Goal: Task Accomplishment & Management: Manage account settings

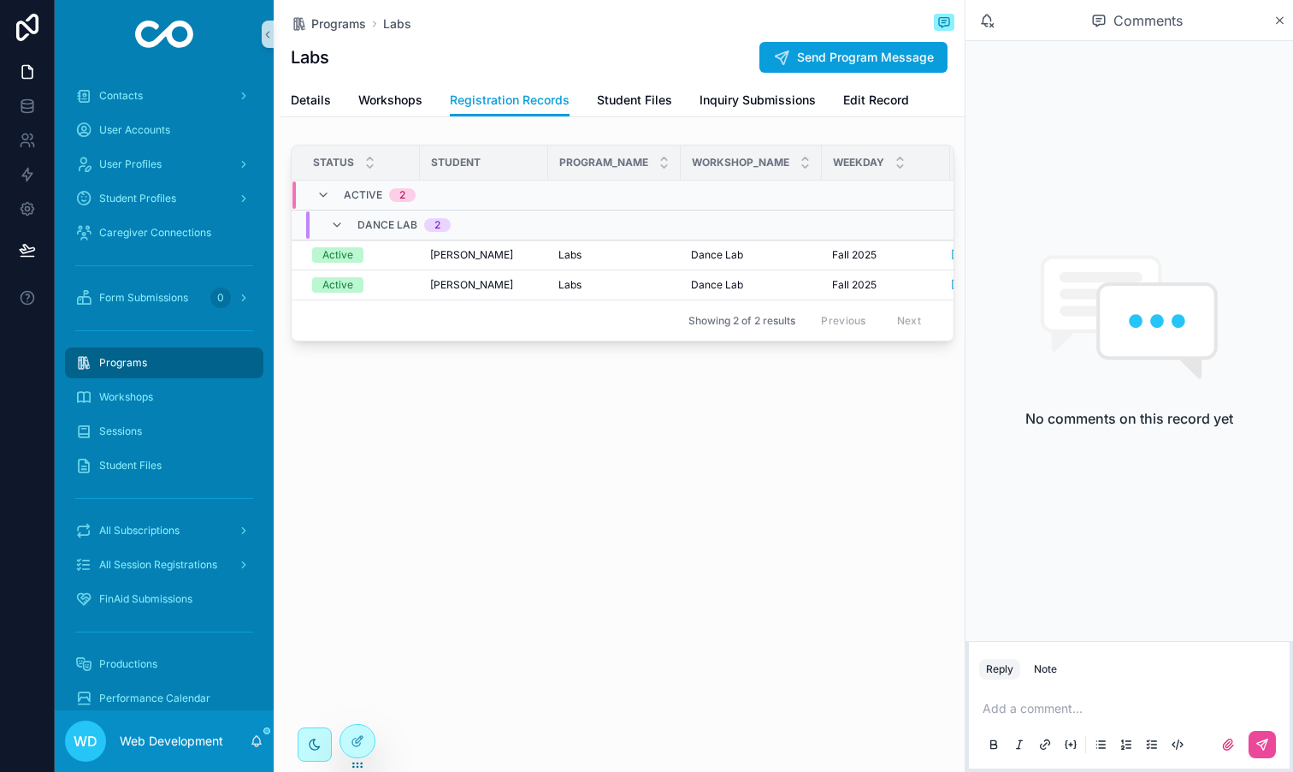
scroll to position [51, 0]
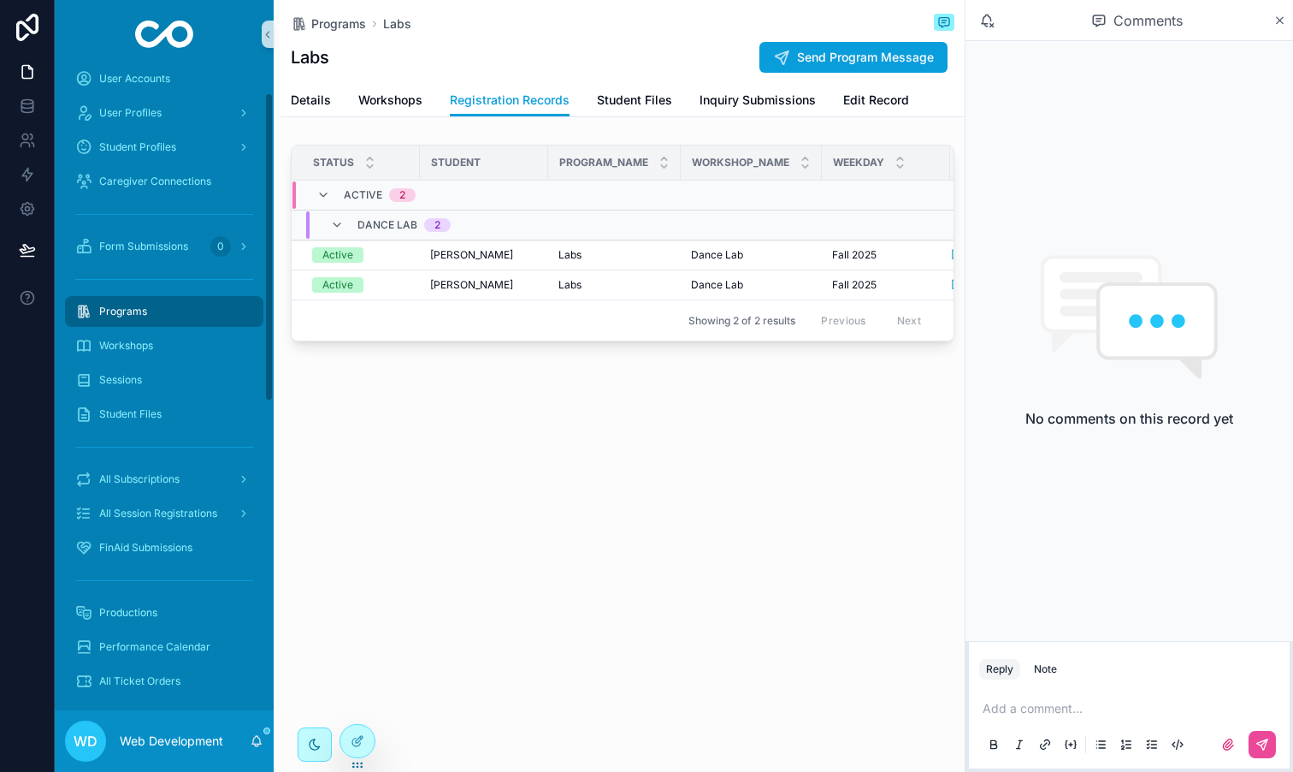
click at [169, 299] on div "Programs" at bounding box center [164, 311] width 178 height 27
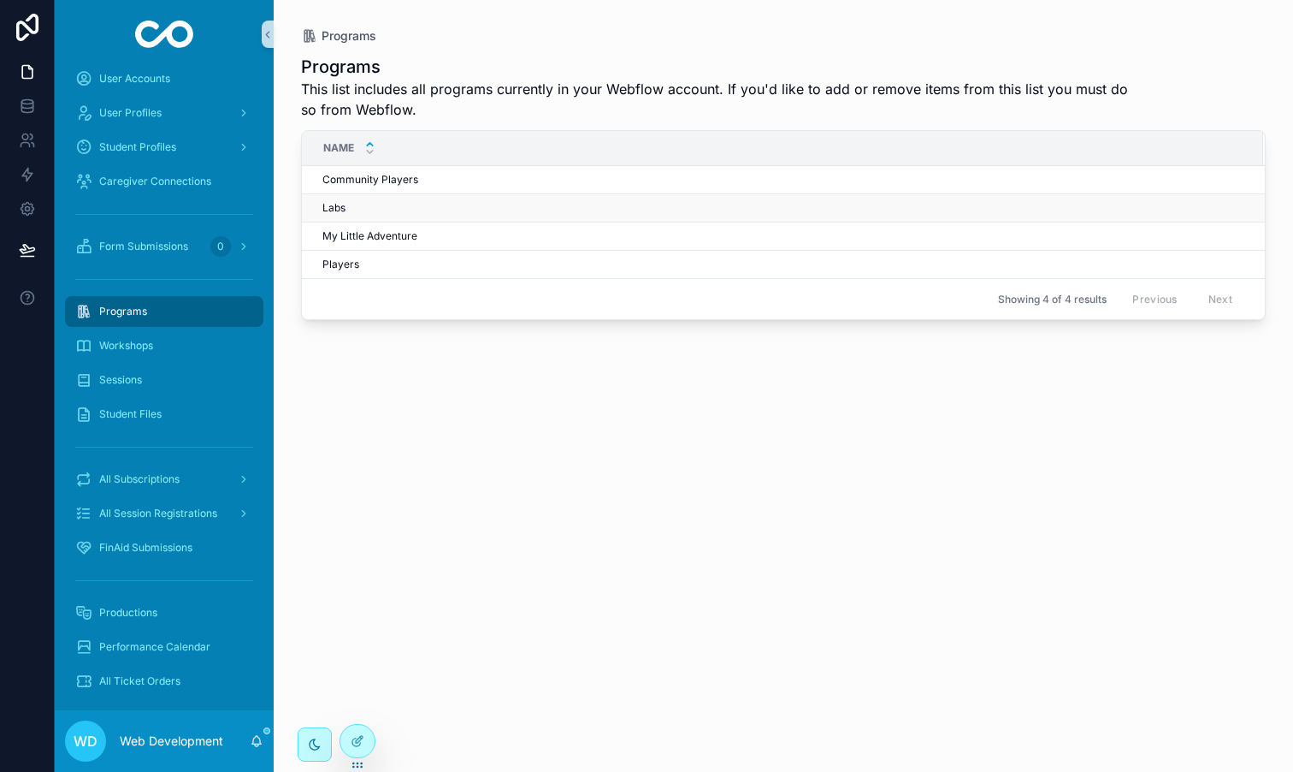
click at [358, 197] on td "Labs Labs" at bounding box center [782, 208] width 961 height 28
click at [358, 204] on div "Labs Labs" at bounding box center [782, 208] width 920 height 14
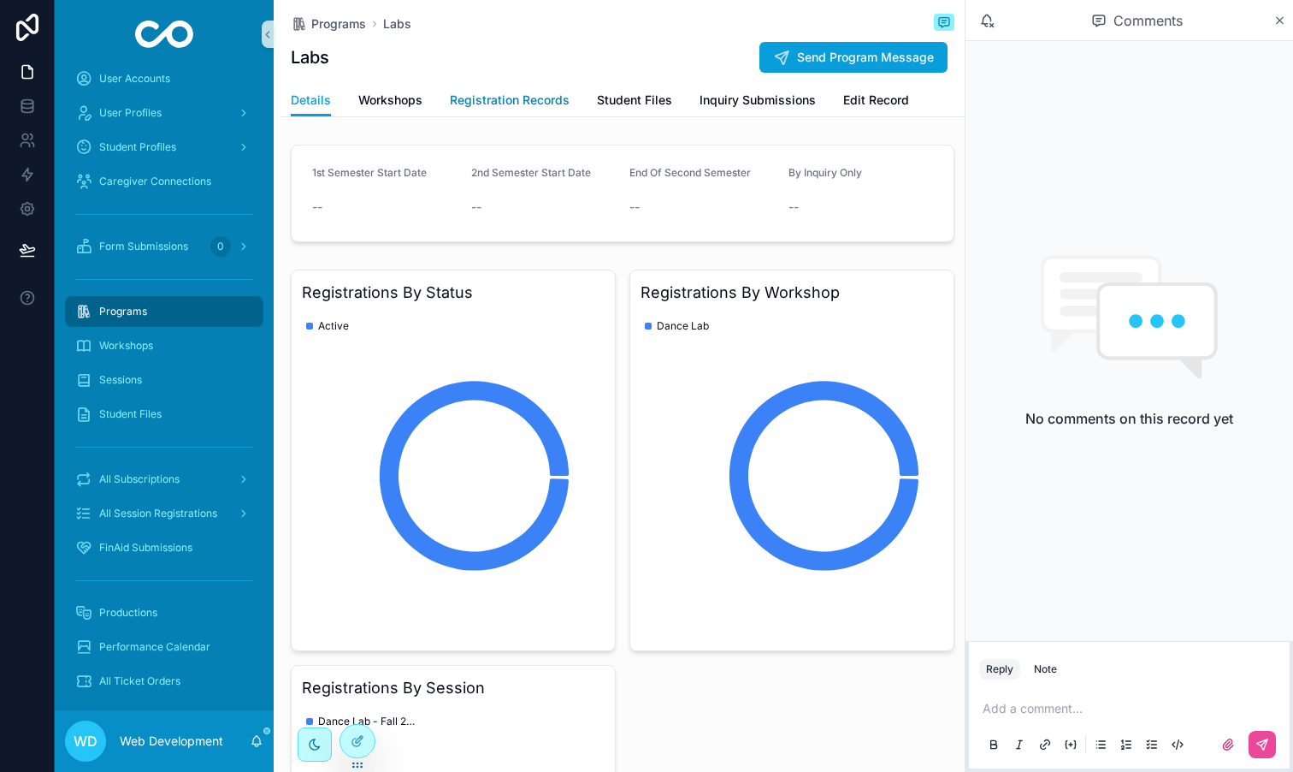
click at [479, 102] on span "Registration Records" at bounding box center [510, 100] width 120 height 17
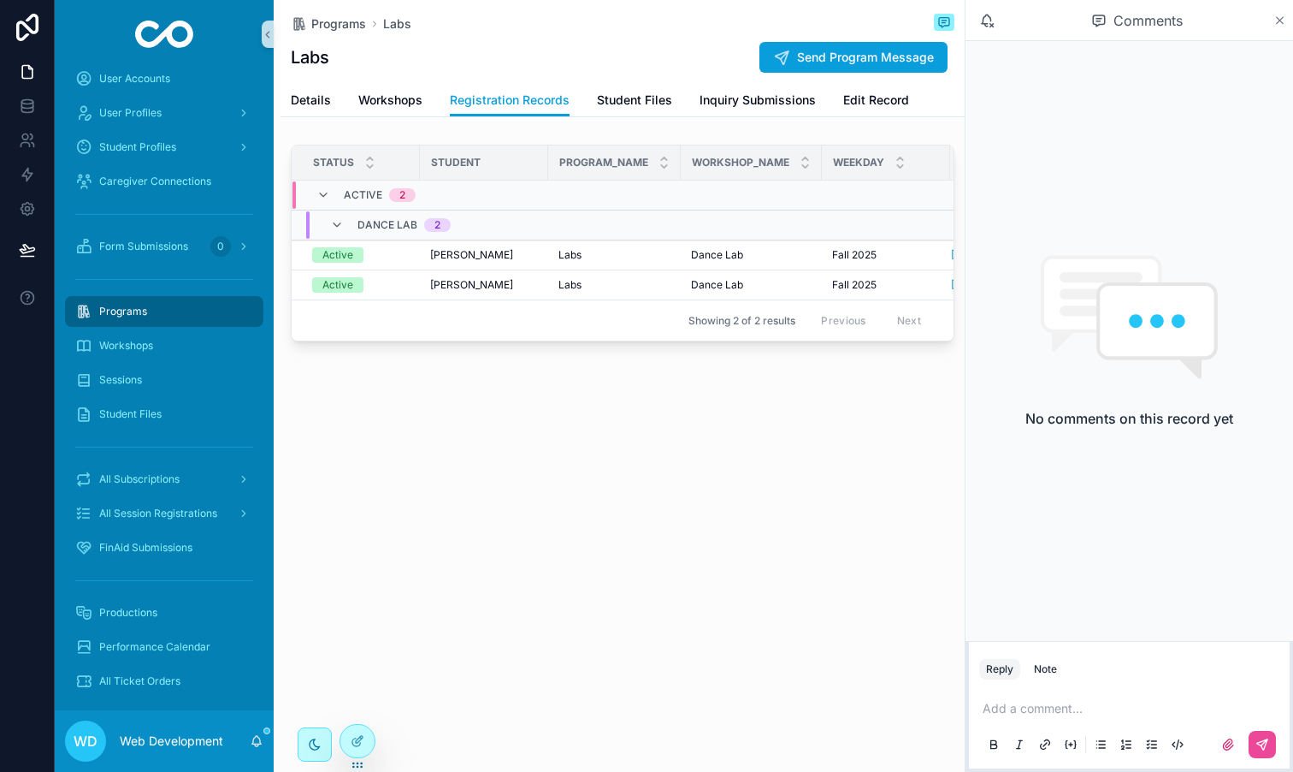
click at [1277, 25] on icon "scrollable content" at bounding box center [1280, 21] width 13 height 14
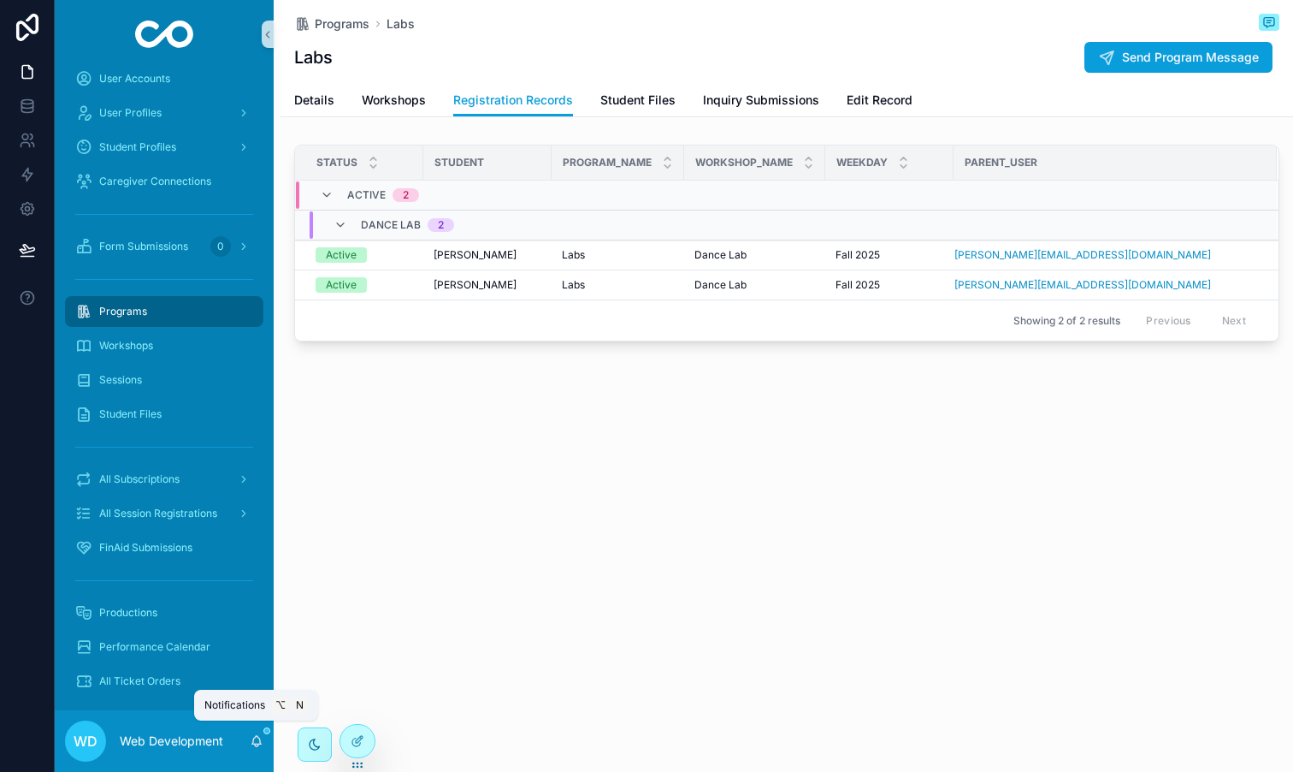
click at [251, 736] on icon "scrollable content" at bounding box center [257, 741] width 14 height 14
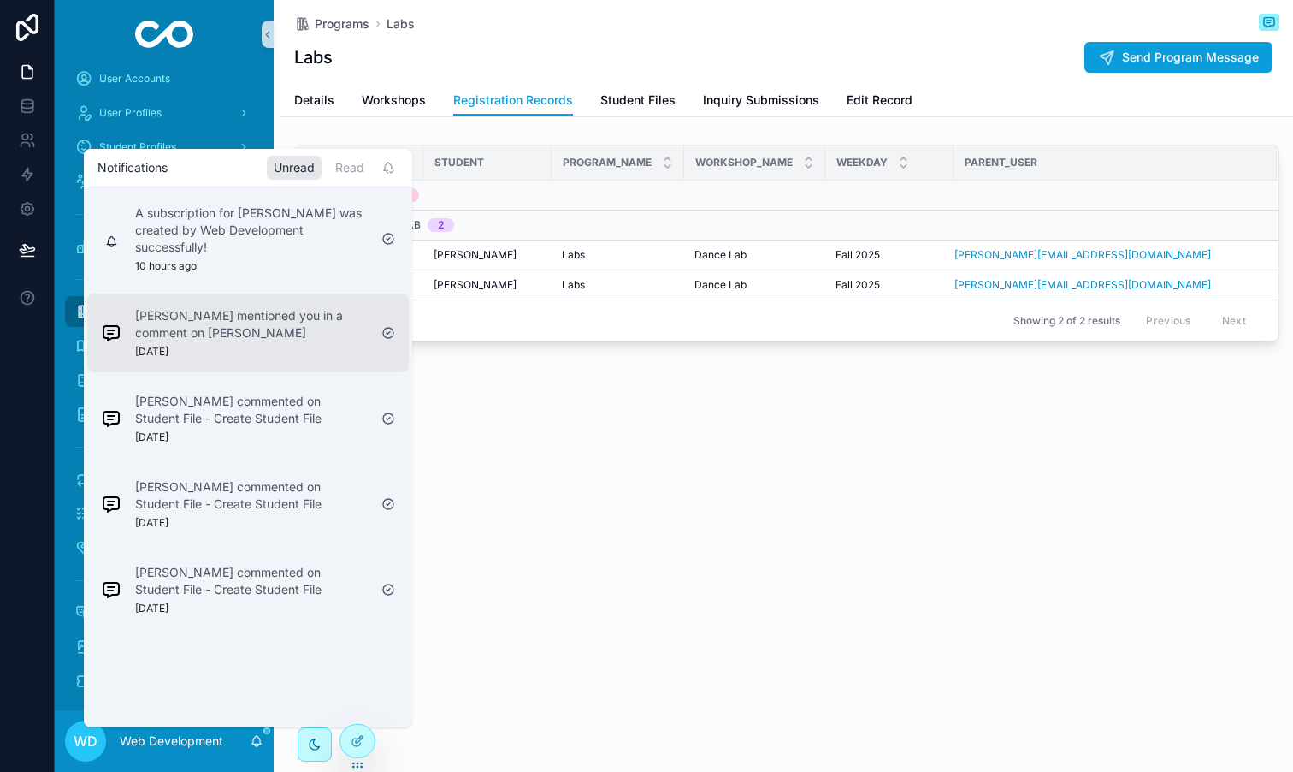
click at [337, 342] on div "Elliot Fishman mentioned you in a comment on Andrea Lendaris 8 days ago" at bounding box center [251, 332] width 233 height 51
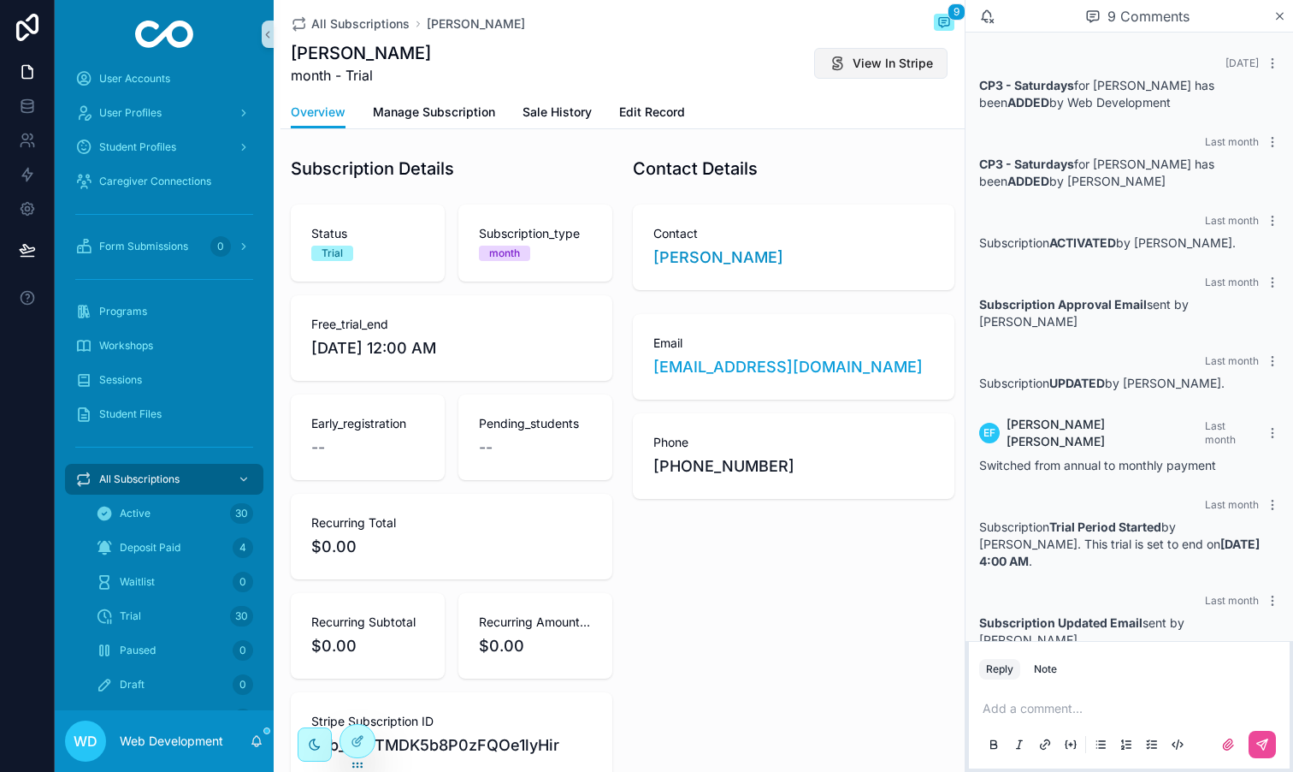
click at [876, 71] on span "View In Stripe" at bounding box center [893, 63] width 80 height 17
click at [263, 741] on div "WD Web Development" at bounding box center [164, 741] width 219 height 62
click at [257, 741] on icon "scrollable content" at bounding box center [257, 741] width 14 height 14
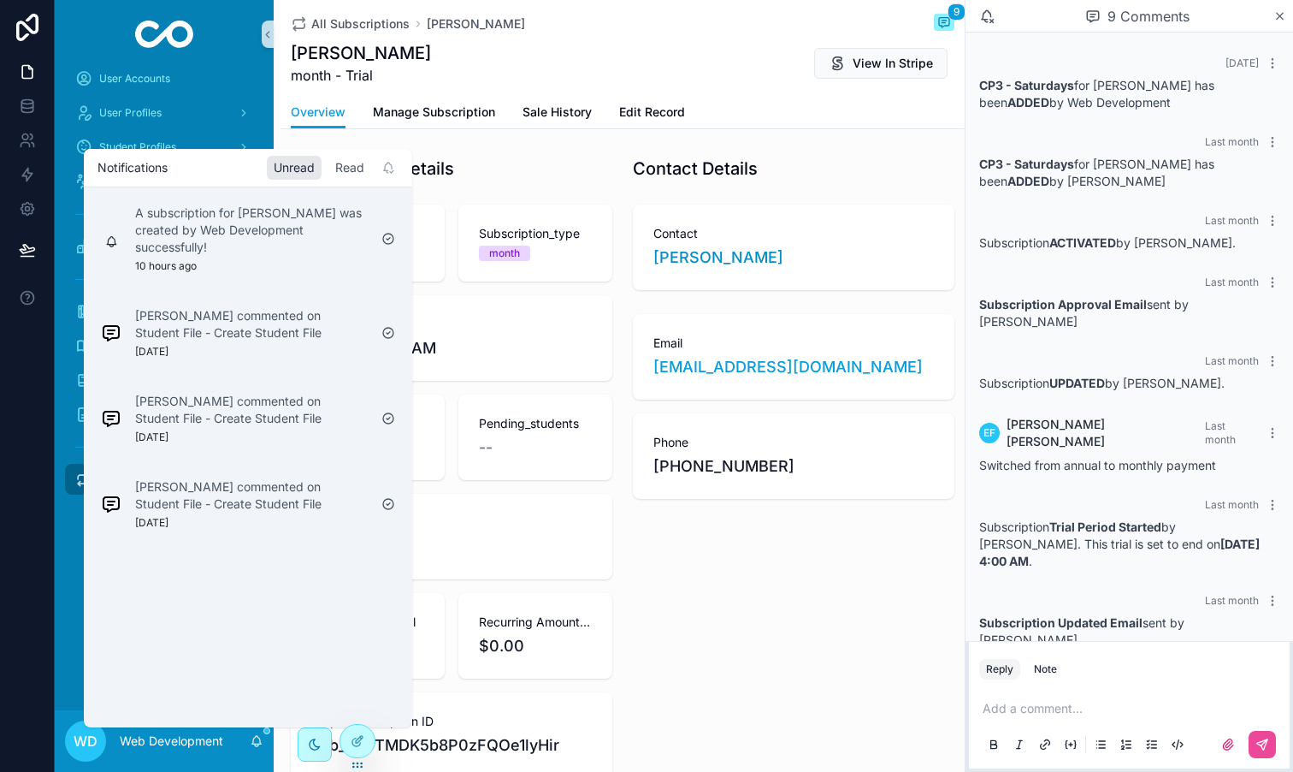
click at [342, 169] on div "Read" at bounding box center [349, 168] width 43 height 24
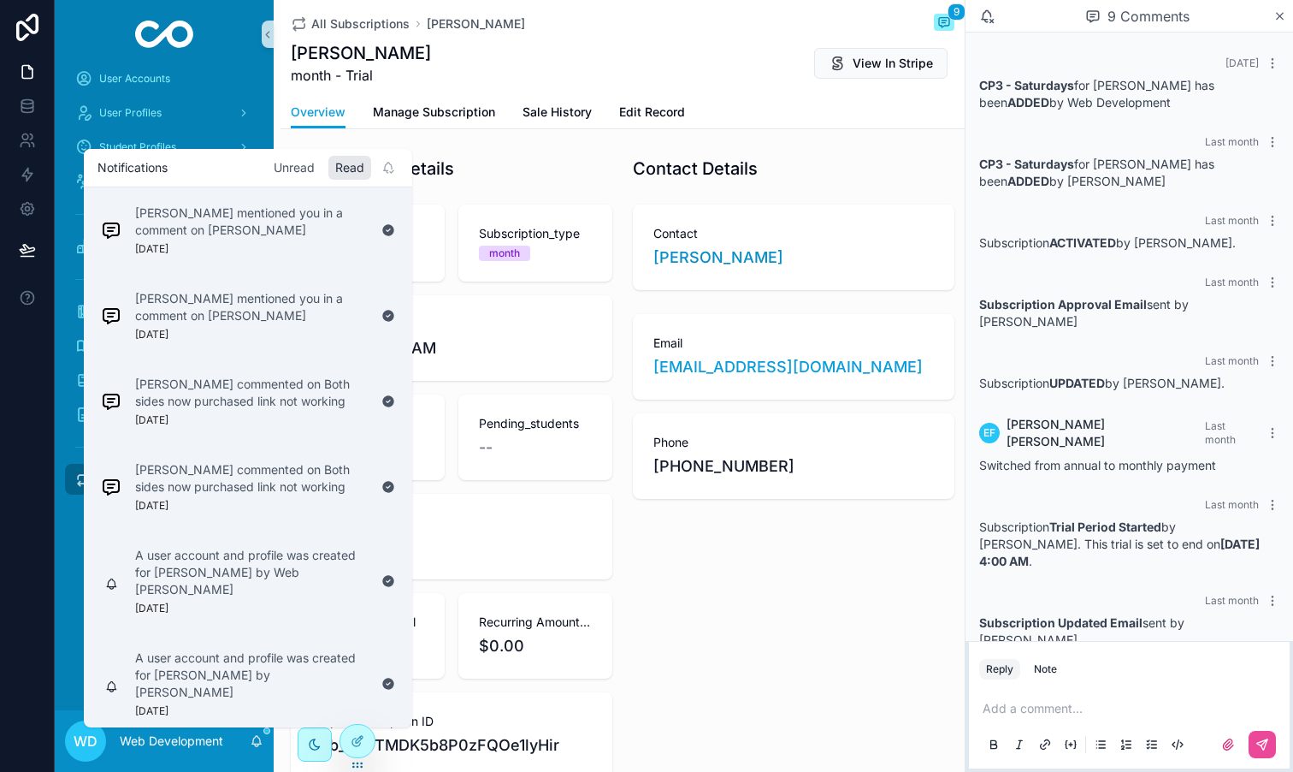
click at [300, 167] on div "Unread" at bounding box center [294, 168] width 55 height 24
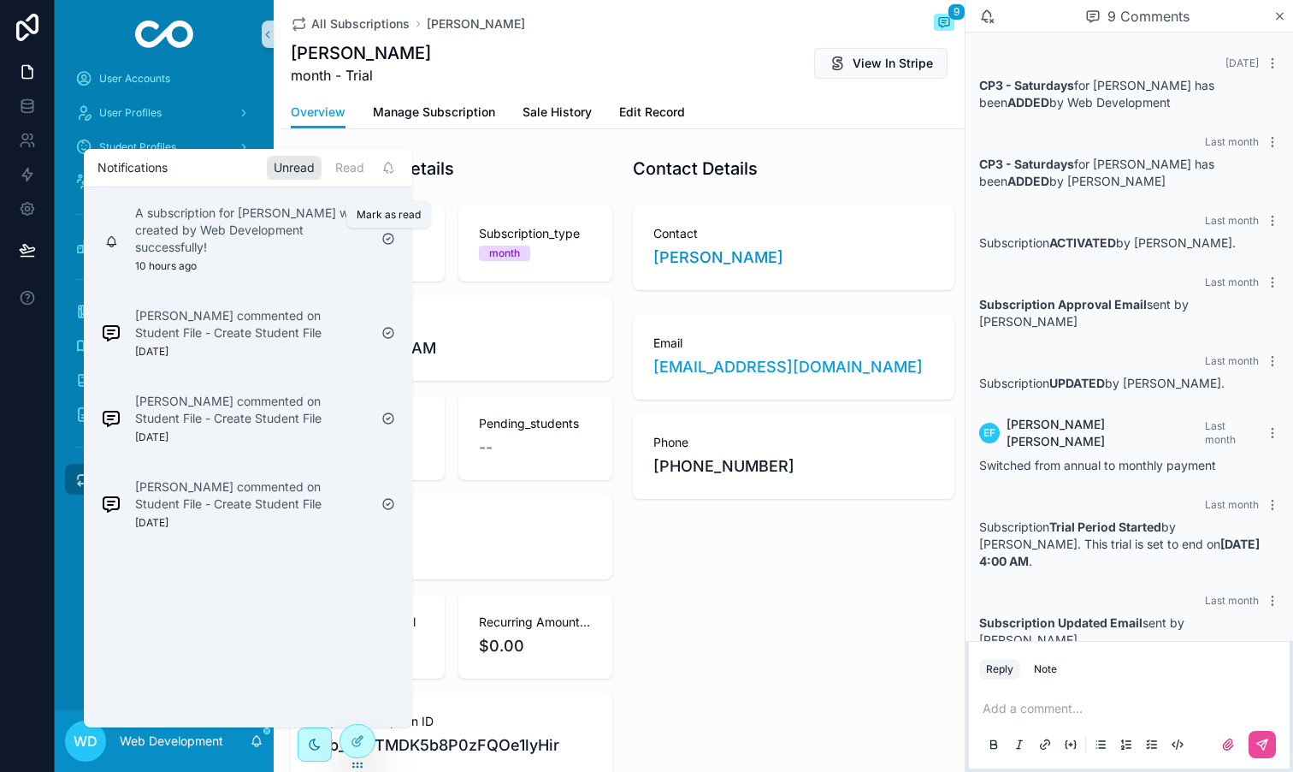
click at [386, 237] on icon "scrollable content" at bounding box center [388, 239] width 14 height 14
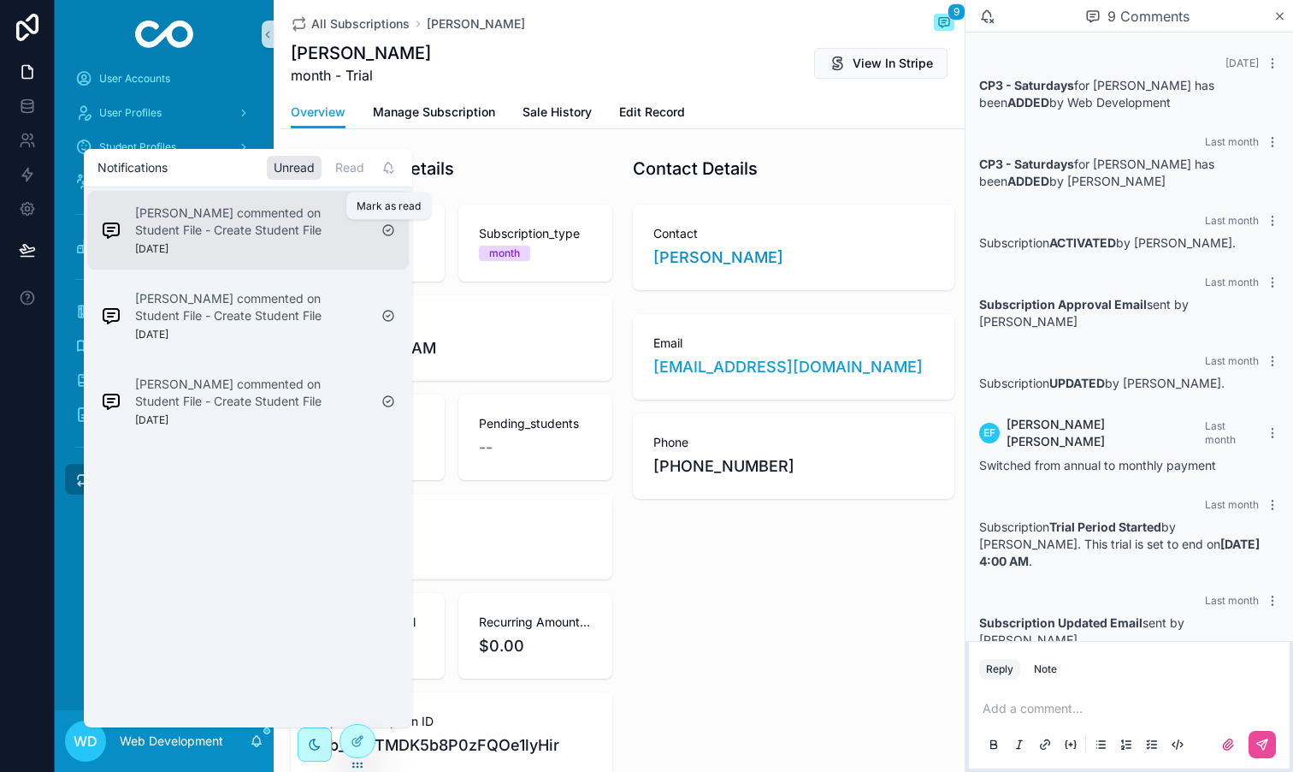
click at [387, 235] on icon "scrollable content" at bounding box center [388, 230] width 14 height 14
click at [388, 228] on icon "scrollable content" at bounding box center [388, 230] width 14 height 14
click at [387, 216] on div "scrollable content" at bounding box center [388, 229] width 27 height 27
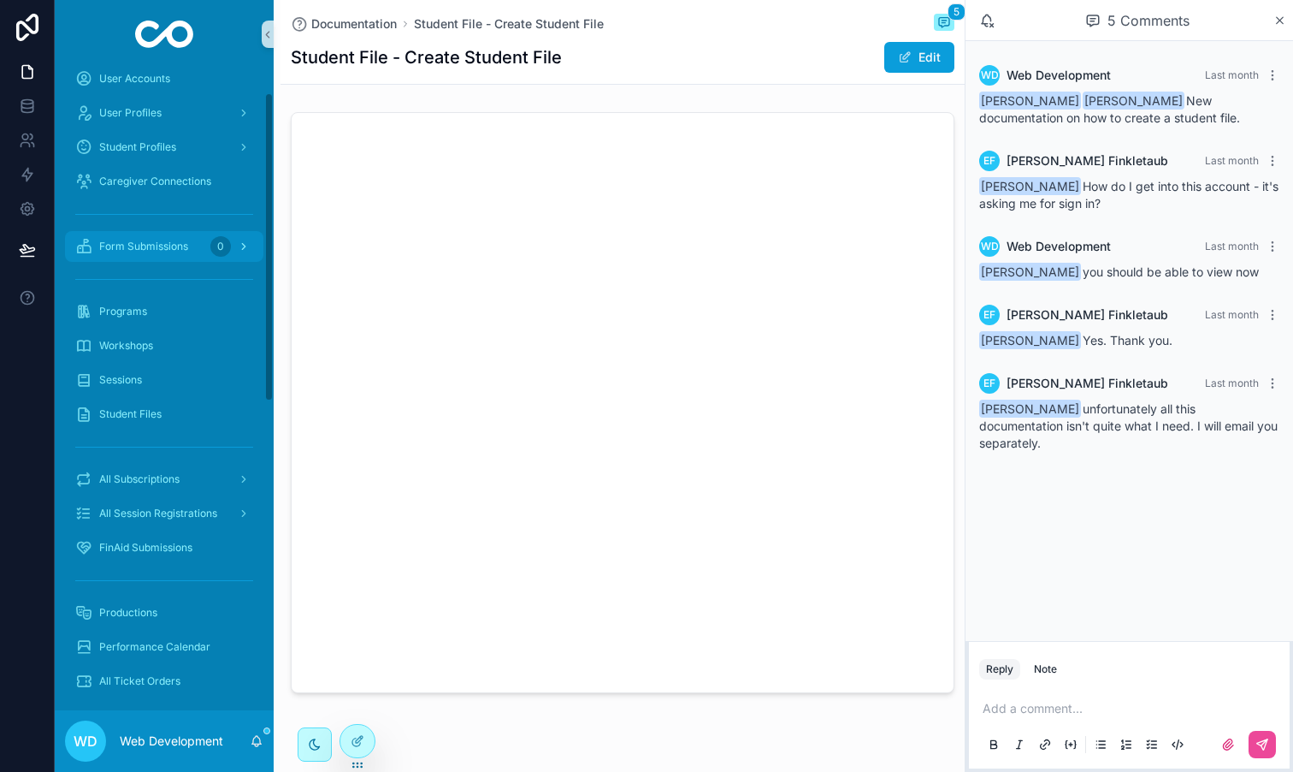
click at [184, 253] on div "Form Submissions 0" at bounding box center [164, 246] width 178 height 27
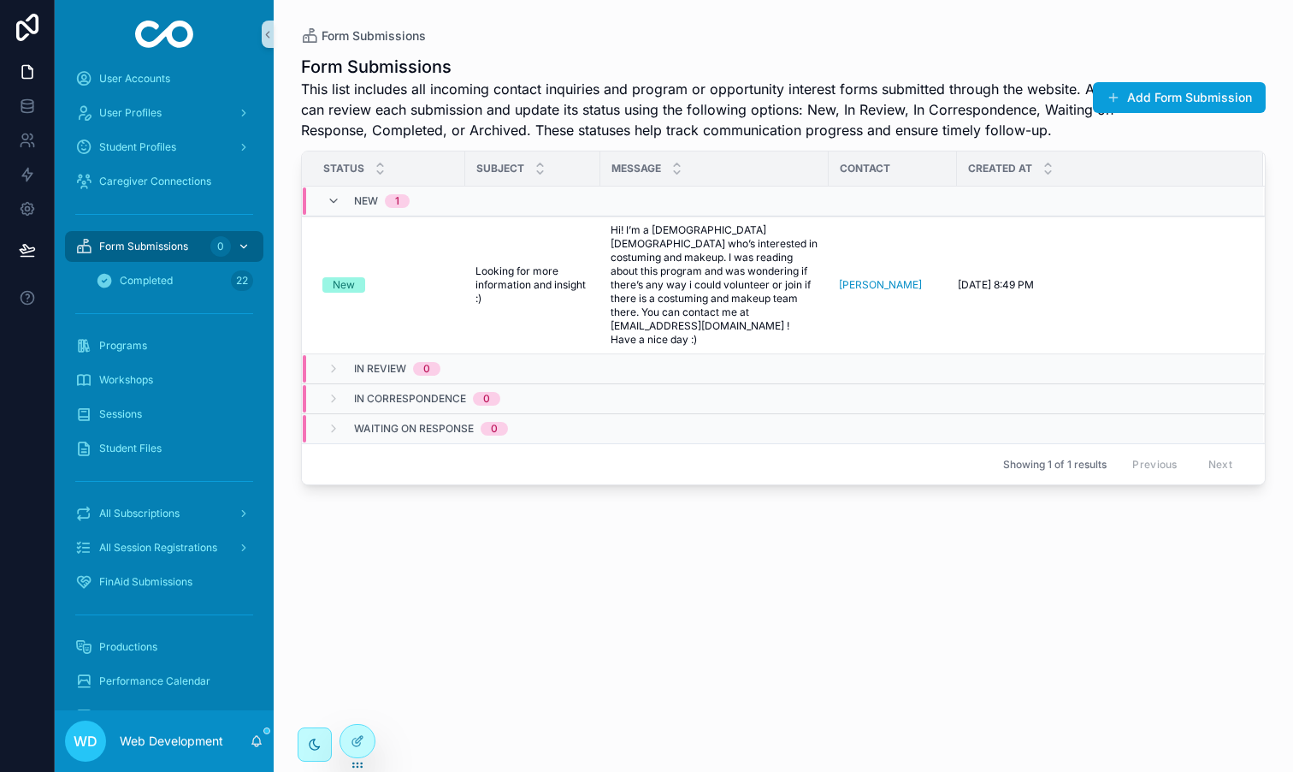
click at [180, 245] on span "Form Submissions" at bounding box center [143, 247] width 89 height 14
click at [183, 281] on div "Completed 22" at bounding box center [174, 280] width 157 height 27
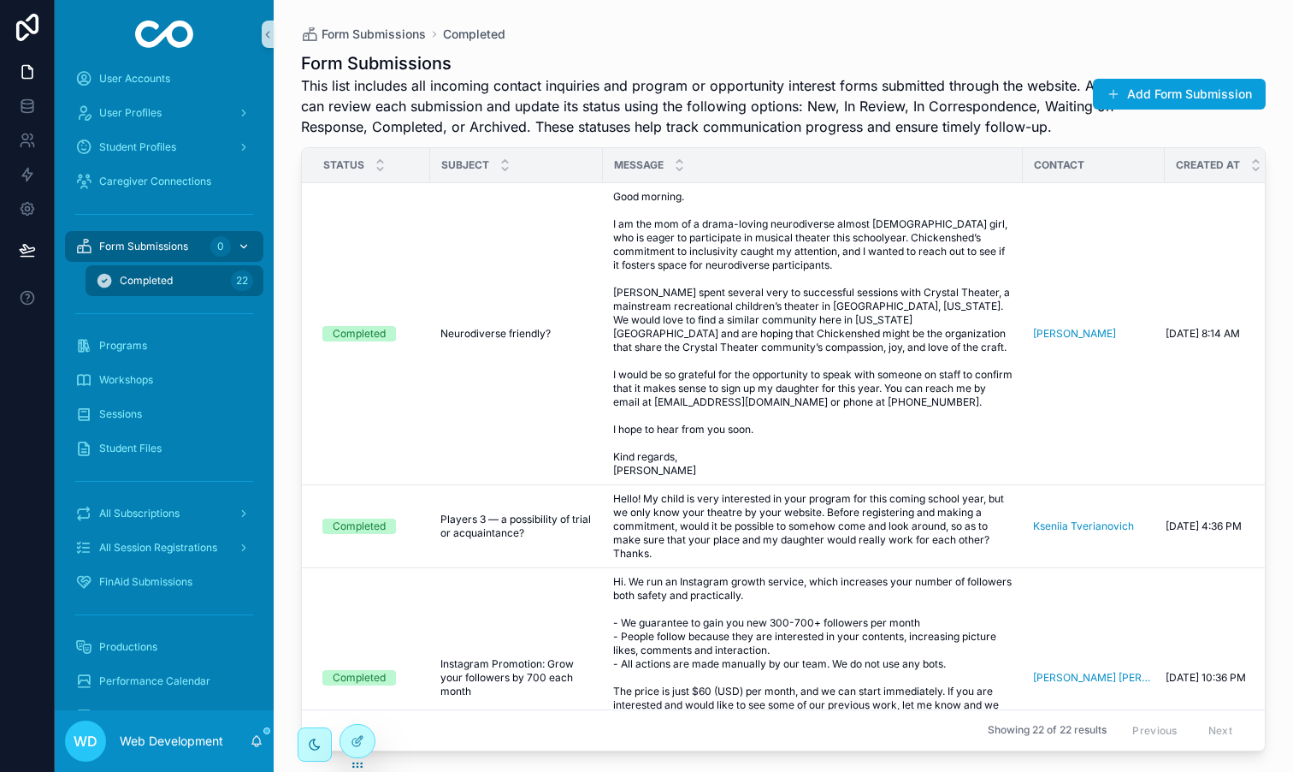
click at [165, 245] on span "Form Submissions" at bounding box center [143, 247] width 89 height 14
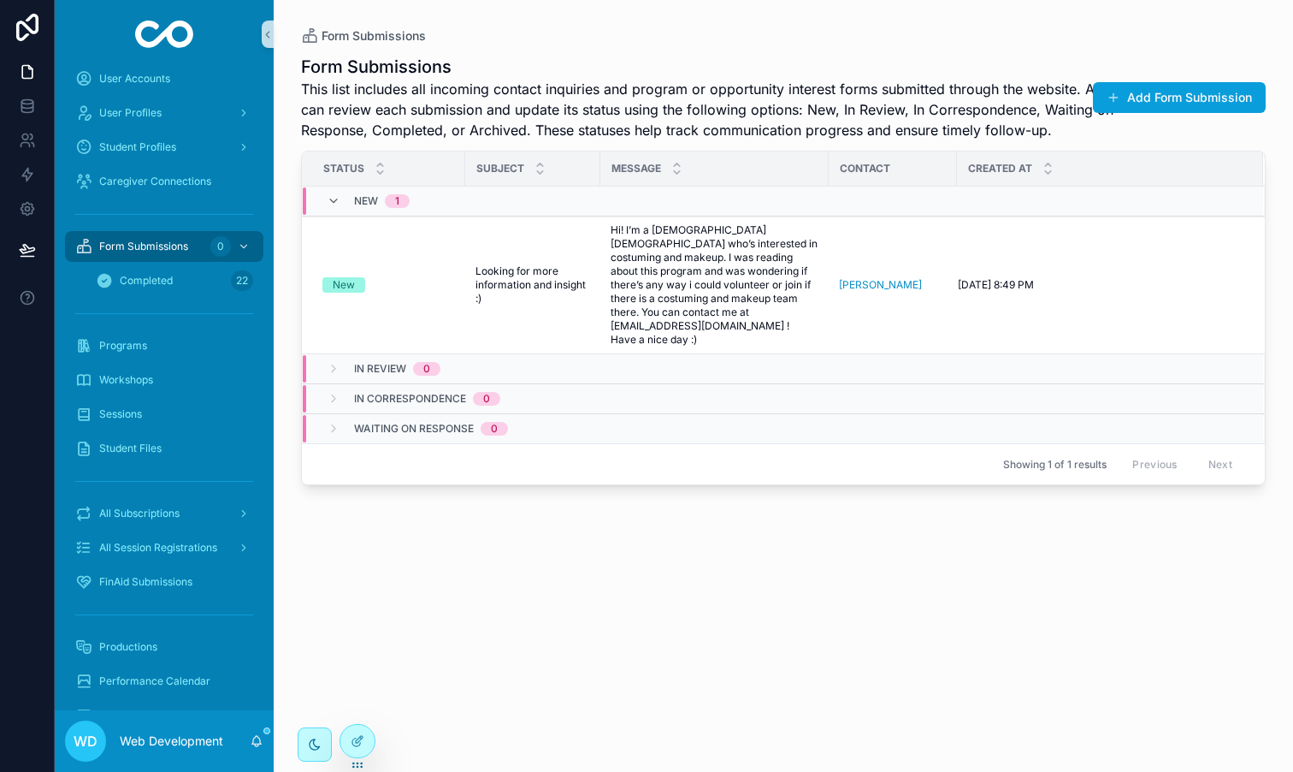
click at [435, 583] on div "Form Submissions This list includes all incoming contact inquiries and program …" at bounding box center [783, 397] width 965 height 707
click at [429, 296] on td "New" at bounding box center [383, 285] width 163 height 138
click at [192, 244] on div "Form Submissions 0" at bounding box center [164, 246] width 178 height 27
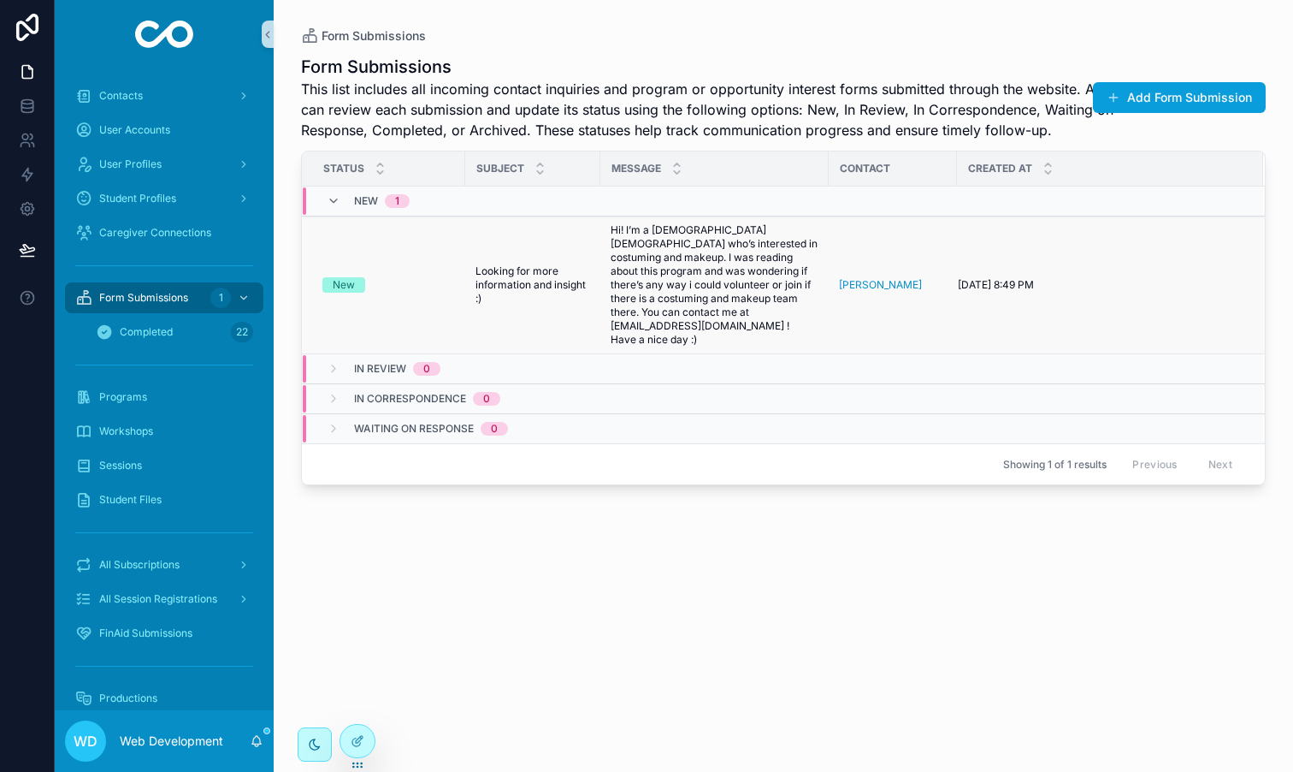
click at [545, 320] on td "Looking for more information and insight :) Looking for more information and in…" at bounding box center [532, 285] width 135 height 138
click at [548, 246] on td "Looking for more information and insight :) Looking for more information and in…" at bounding box center [532, 285] width 135 height 138
click at [543, 264] on span "Looking for more information and insight :)" at bounding box center [533, 284] width 115 height 41
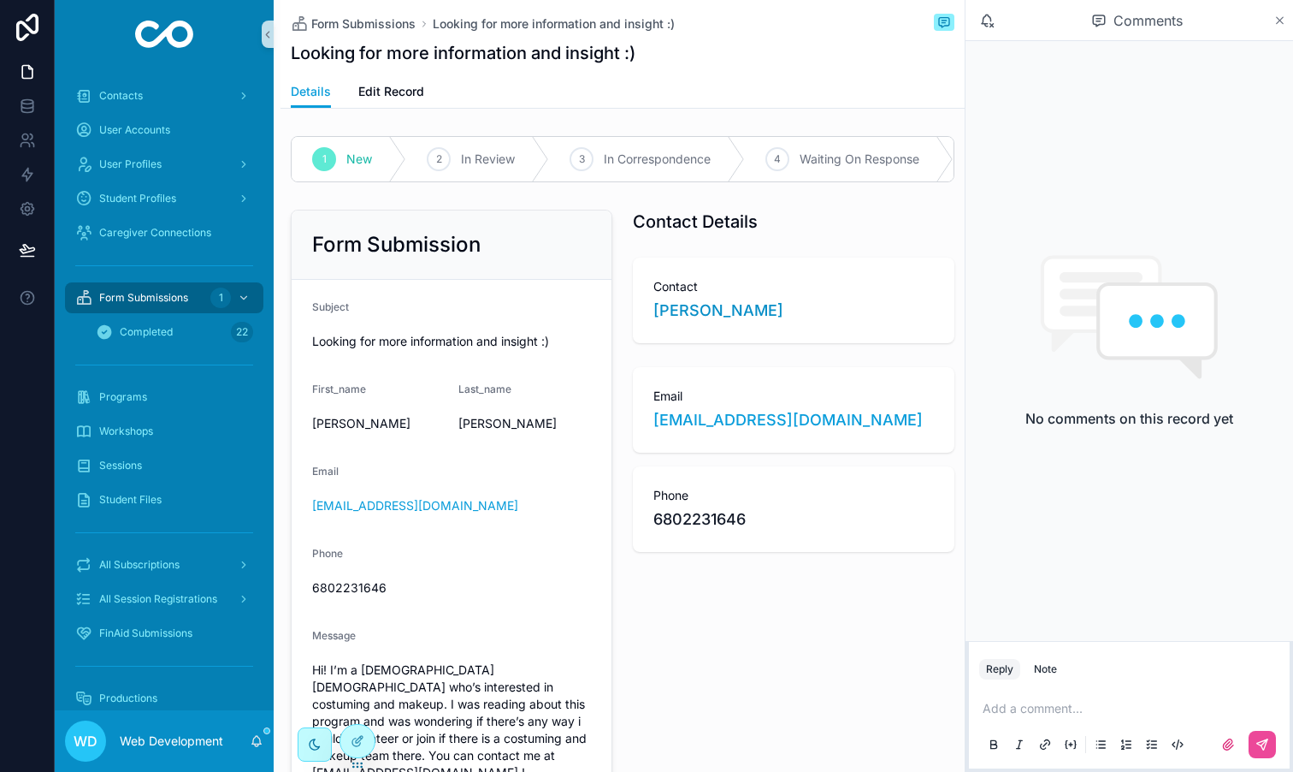
click at [1277, 20] on icon "scrollable content" at bounding box center [1280, 21] width 13 height 14
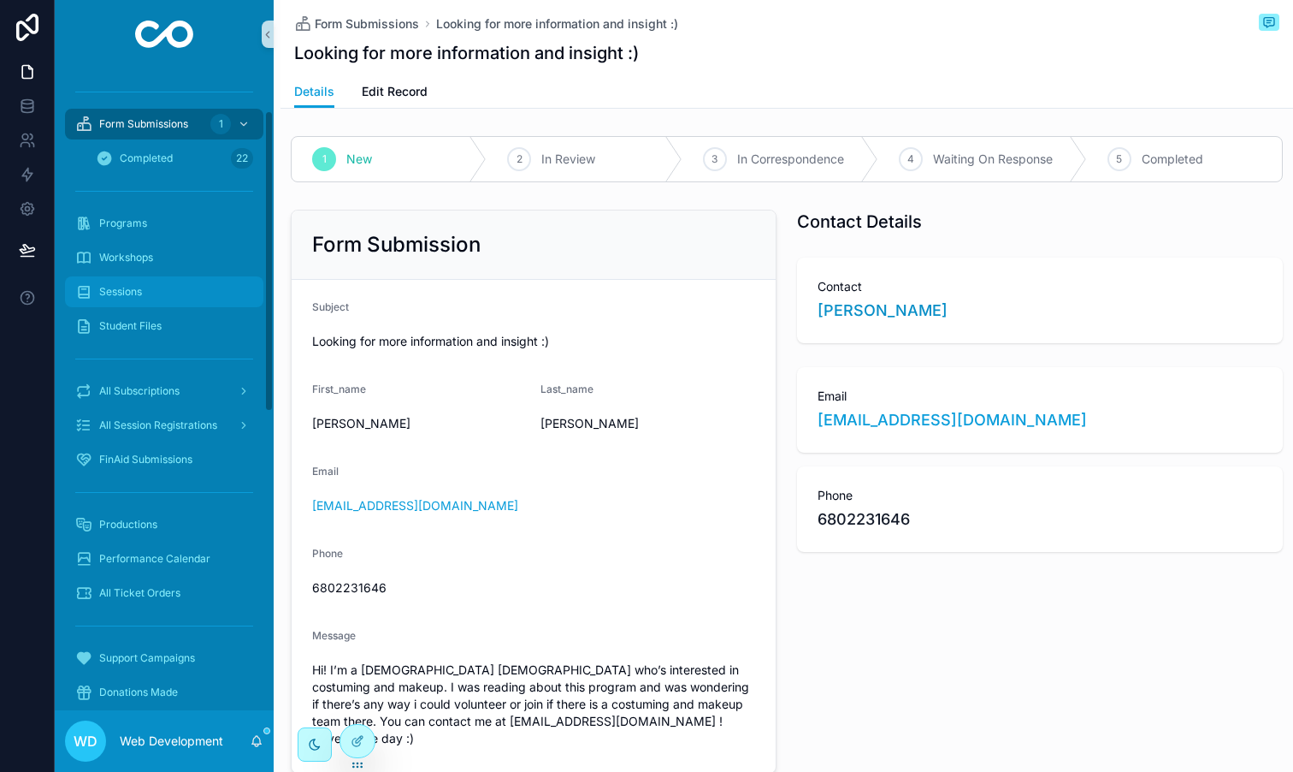
scroll to position [182, 0]
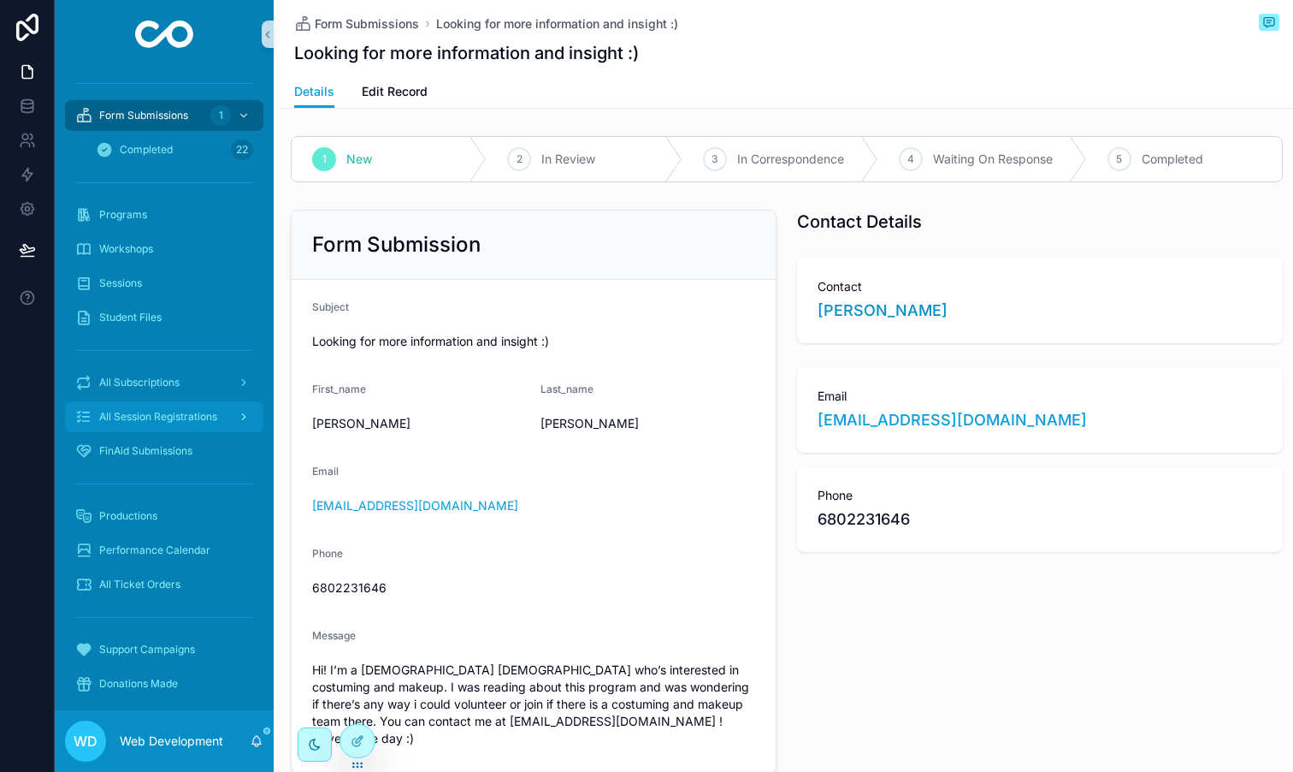
click at [175, 423] on span "All Session Registrations" at bounding box center [158, 417] width 118 height 14
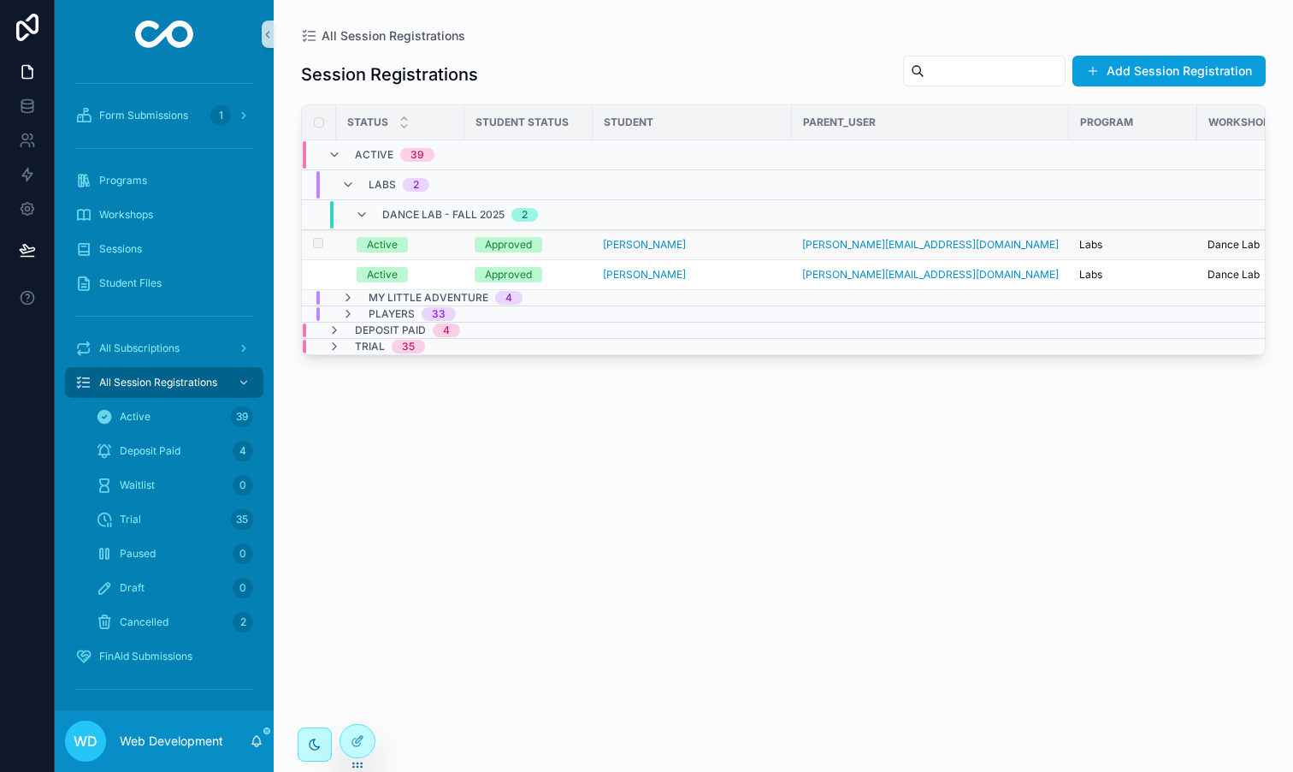
click at [567, 245] on div "Approved" at bounding box center [529, 244] width 108 height 15
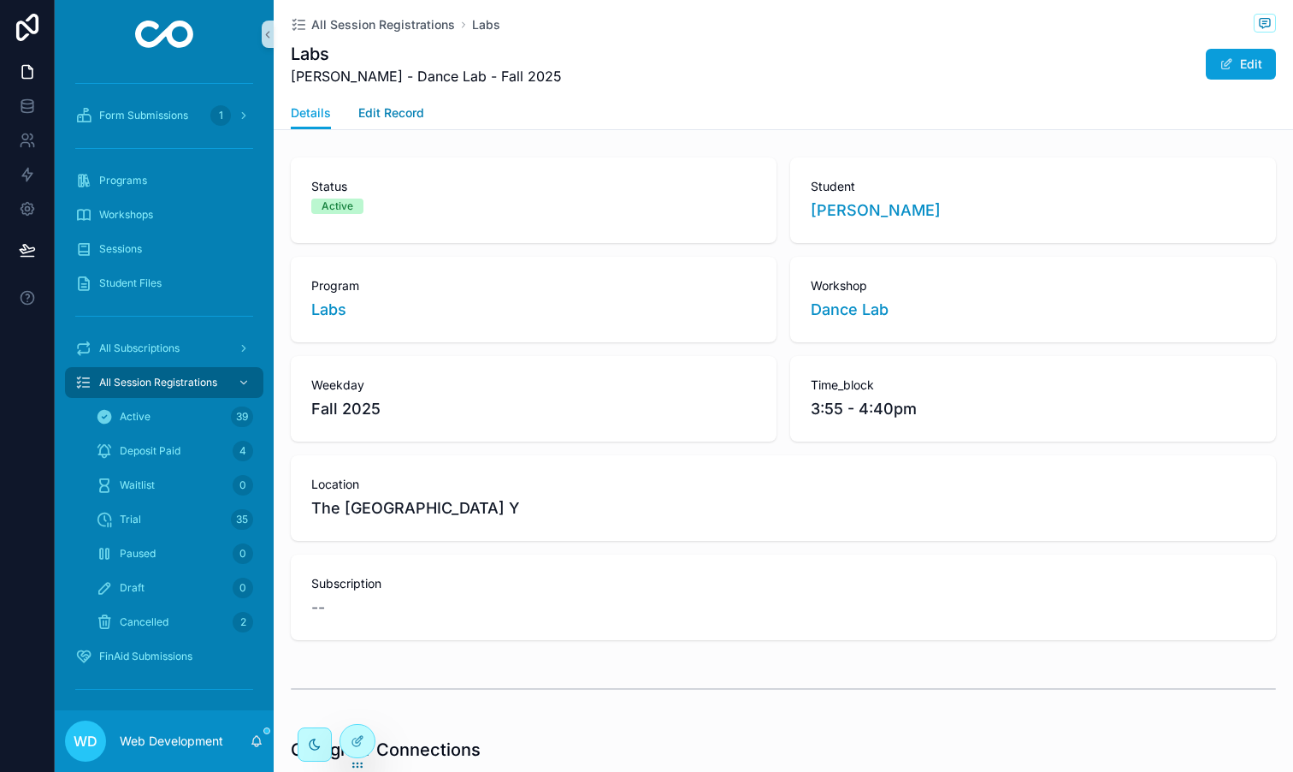
click at [417, 122] on link "Edit Record" at bounding box center [391, 115] width 66 height 34
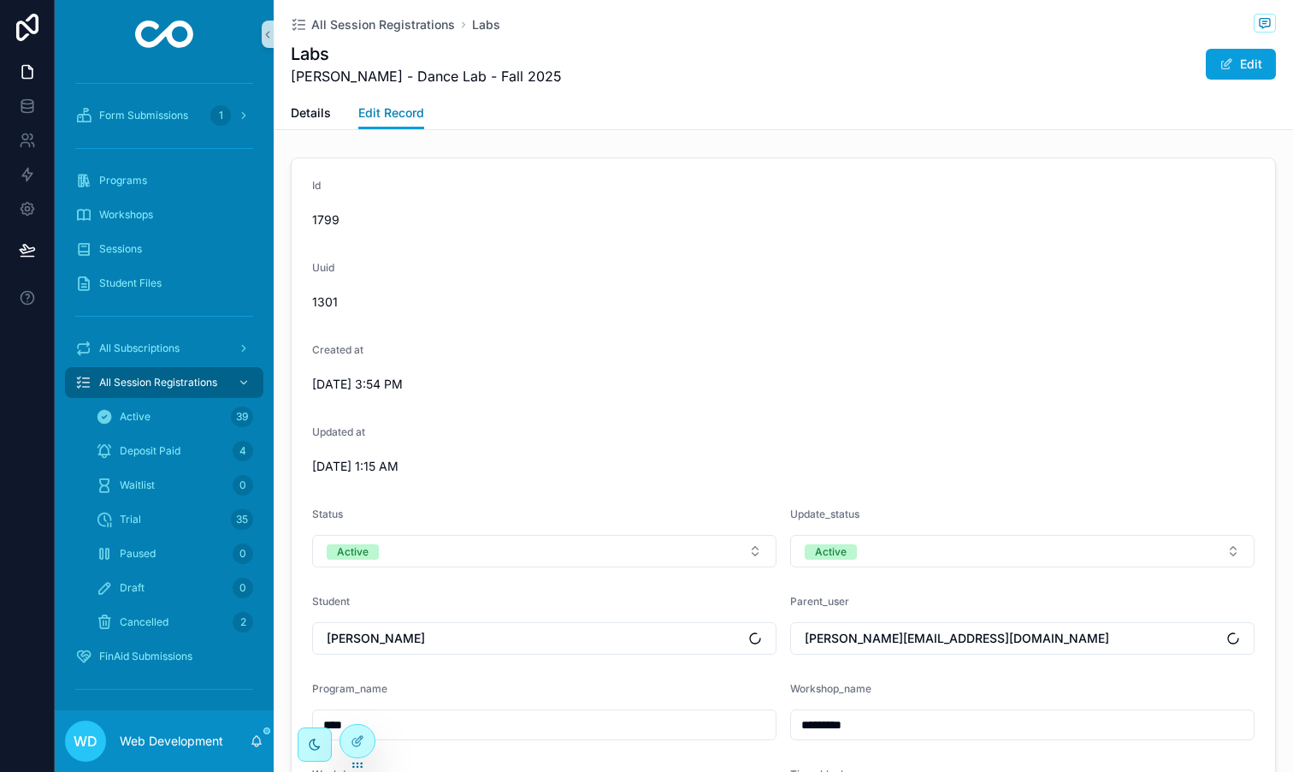
scroll to position [862, 0]
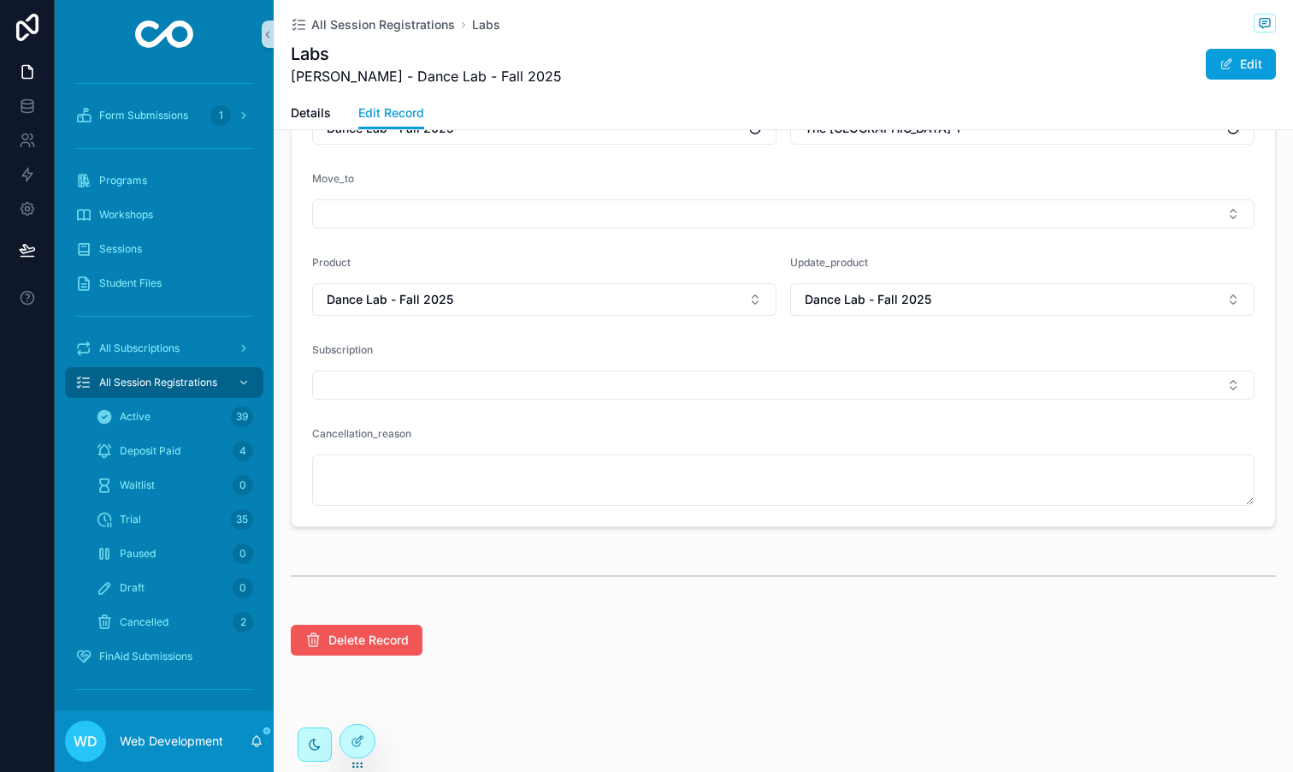
click at [365, 641] on span "Delete Record" at bounding box center [368, 639] width 80 height 17
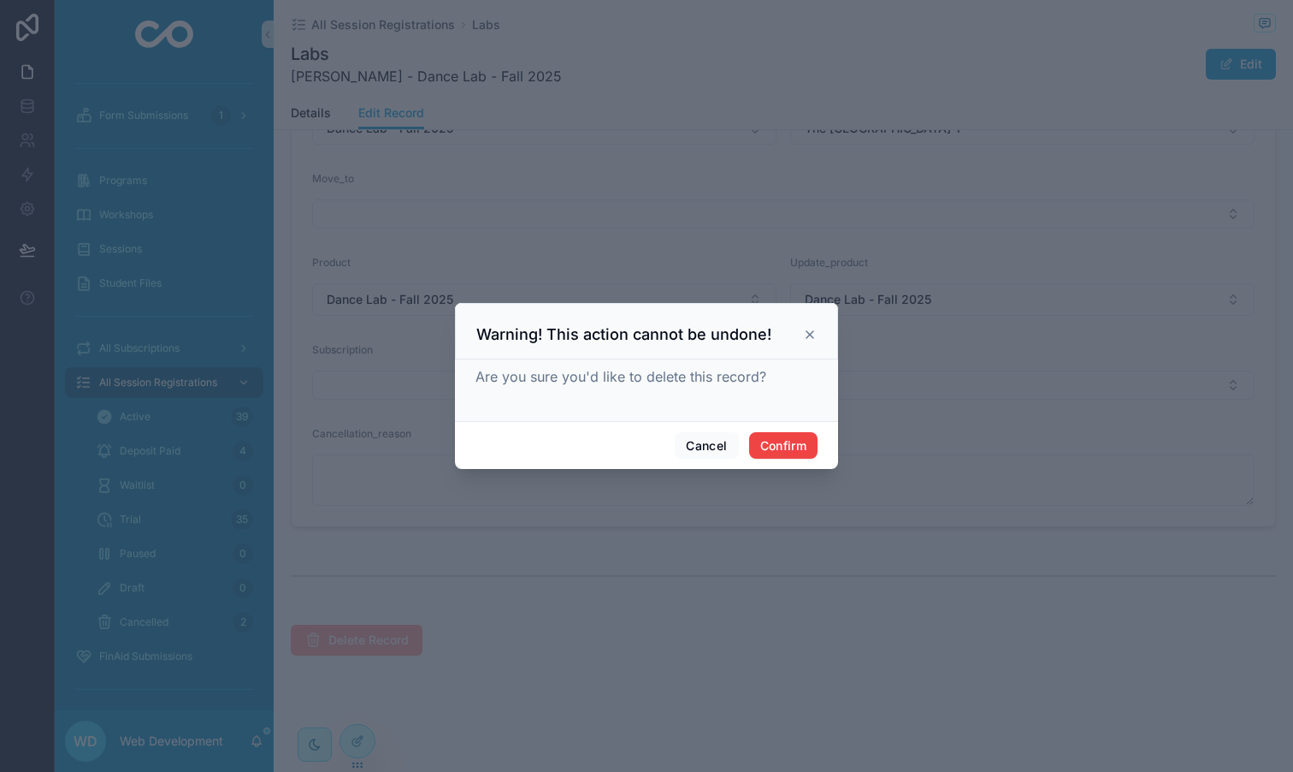
click at [797, 460] on div "Cancel Confirm" at bounding box center [646, 445] width 383 height 49
click at [796, 449] on button "Confirm" at bounding box center [783, 445] width 68 height 27
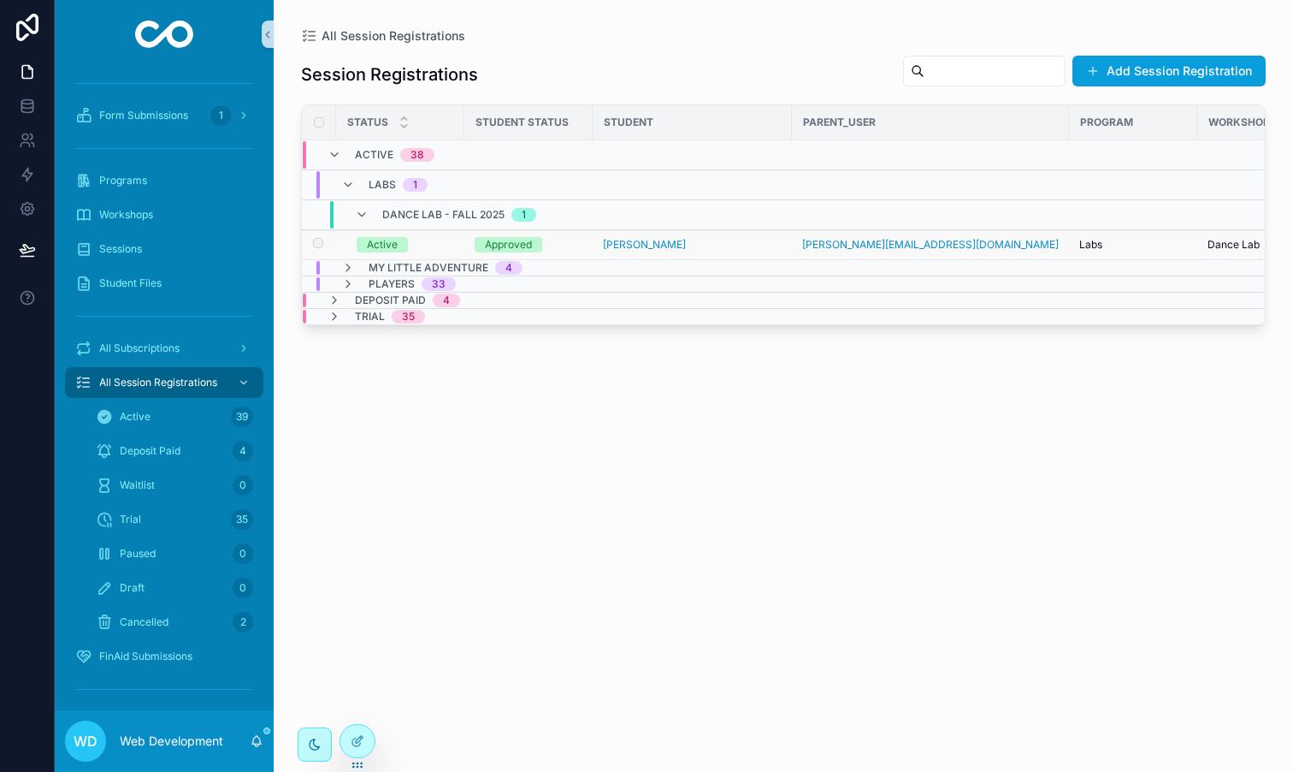
click at [441, 247] on div "Active" at bounding box center [406, 244] width 98 height 15
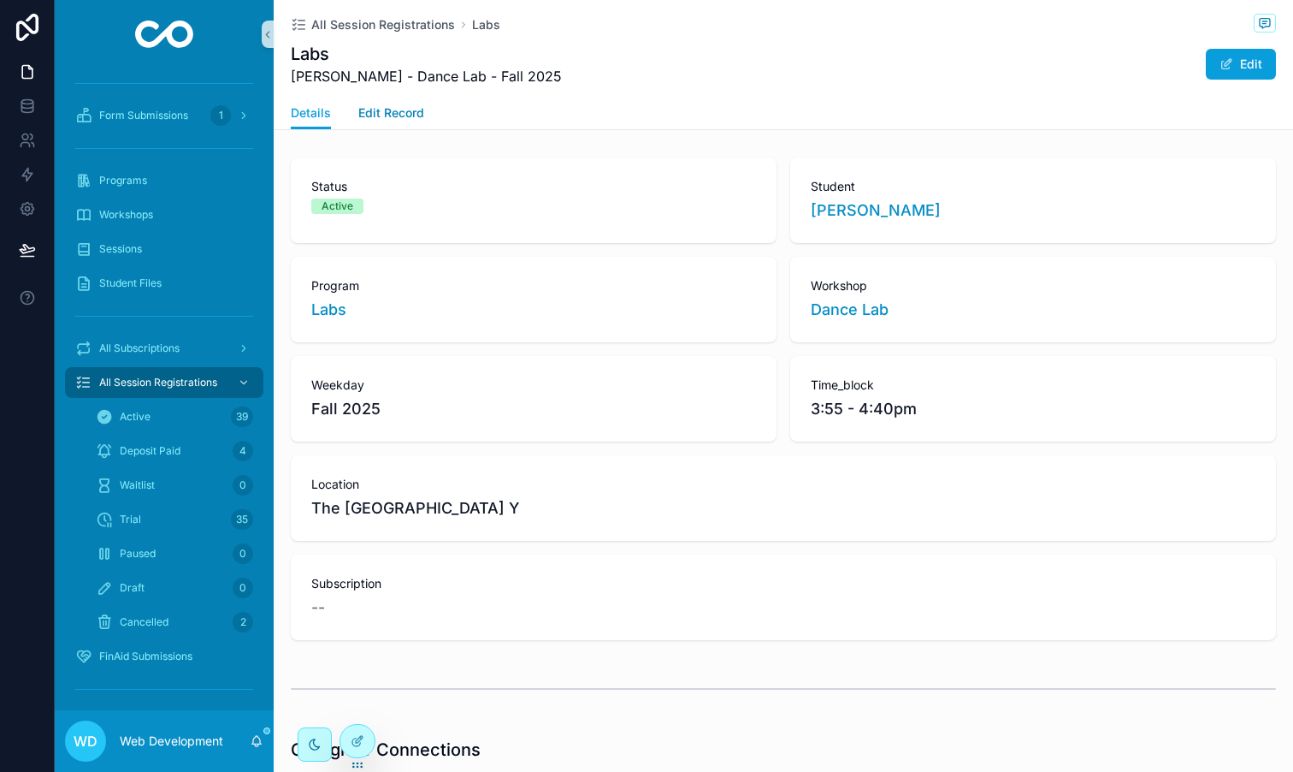
click at [385, 118] on span "Edit Record" at bounding box center [391, 112] width 66 height 17
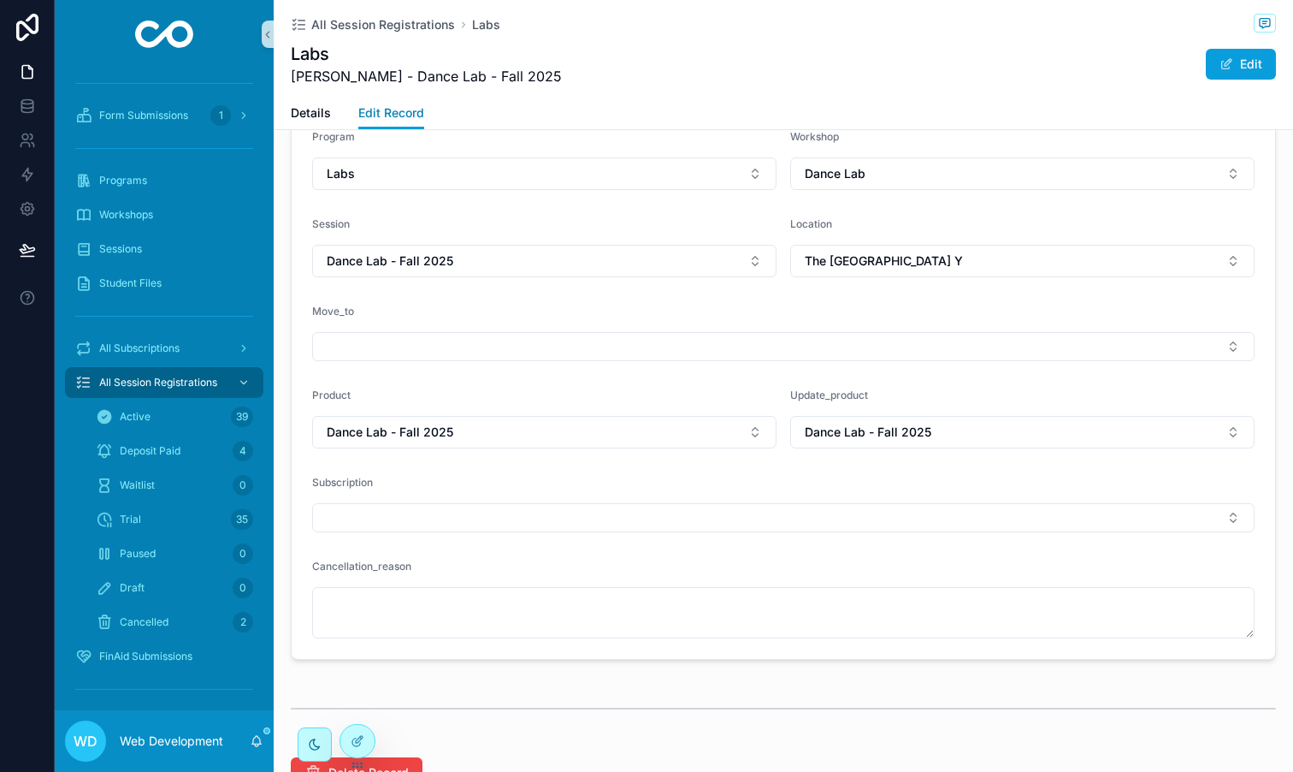
scroll to position [862, 0]
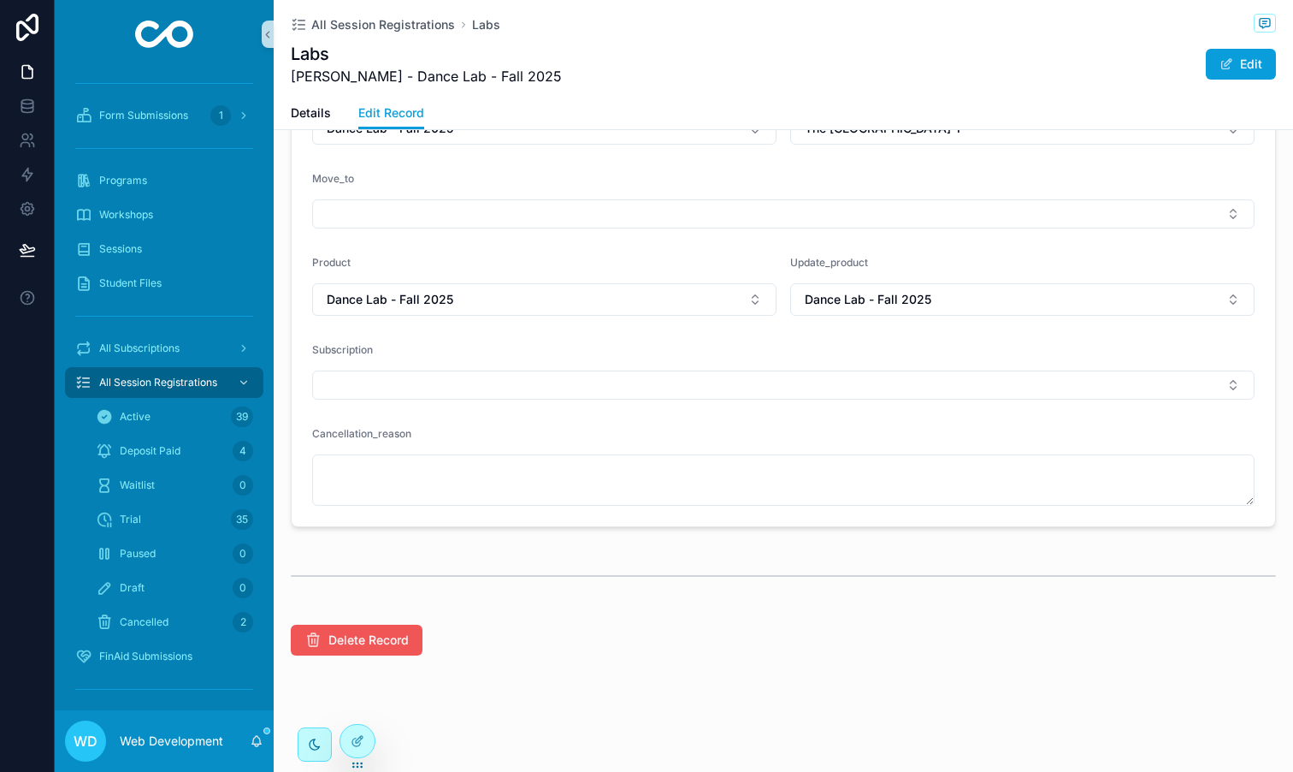
click at [396, 631] on span "Delete Record" at bounding box center [368, 639] width 80 height 17
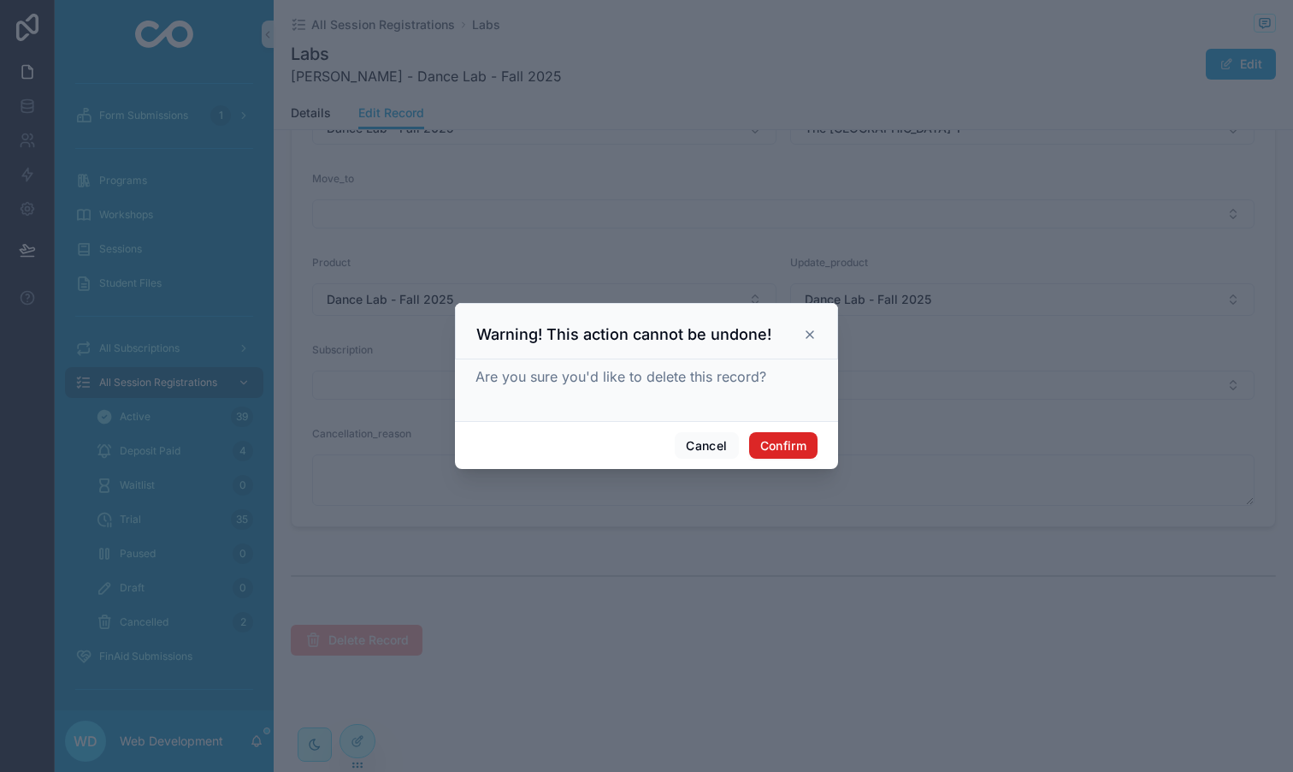
click at [795, 441] on button "Confirm" at bounding box center [783, 445] width 68 height 27
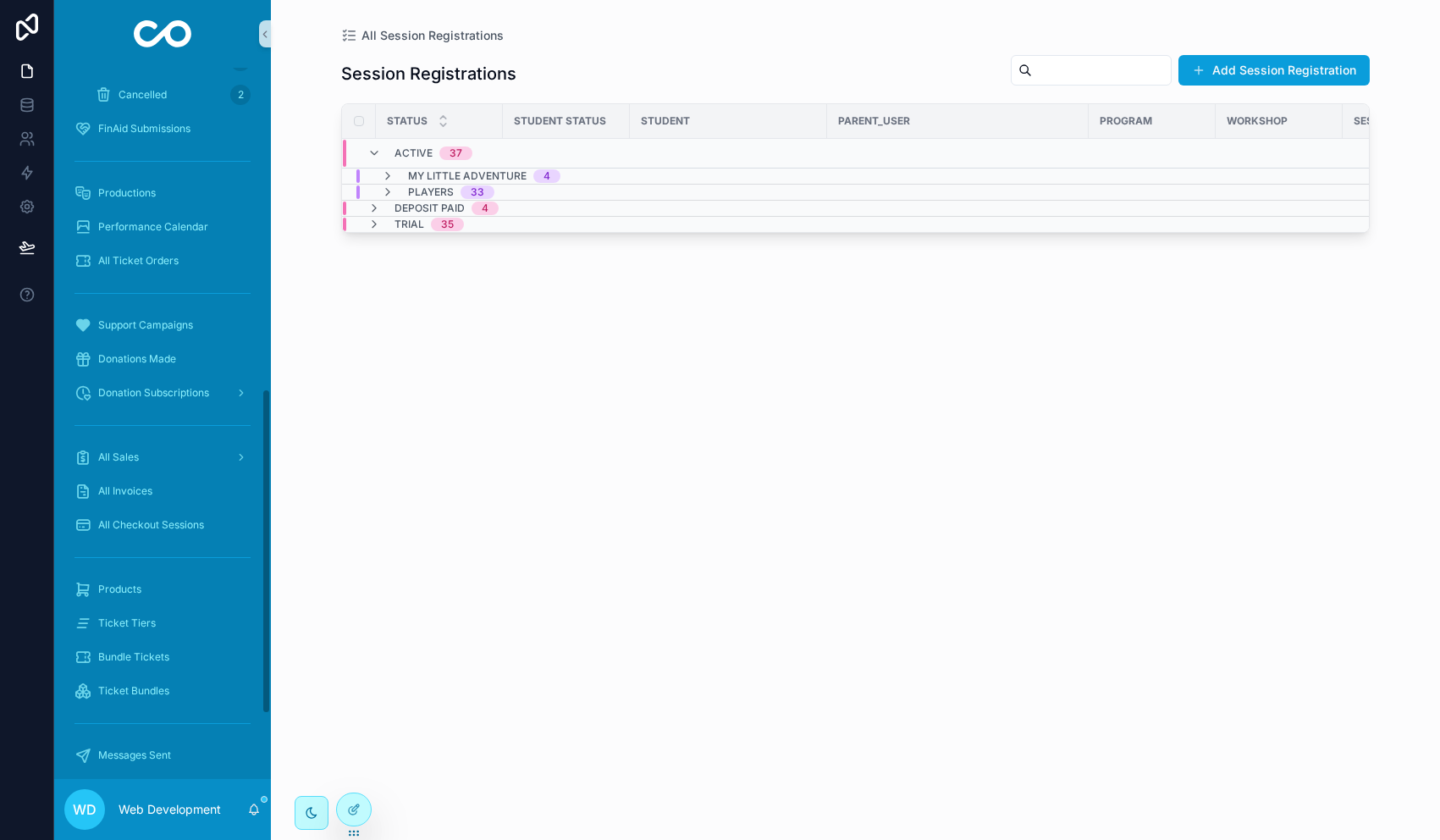
scroll to position [703, 0]
click at [147, 580] on div "Products" at bounding box center [162, 586] width 176 height 27
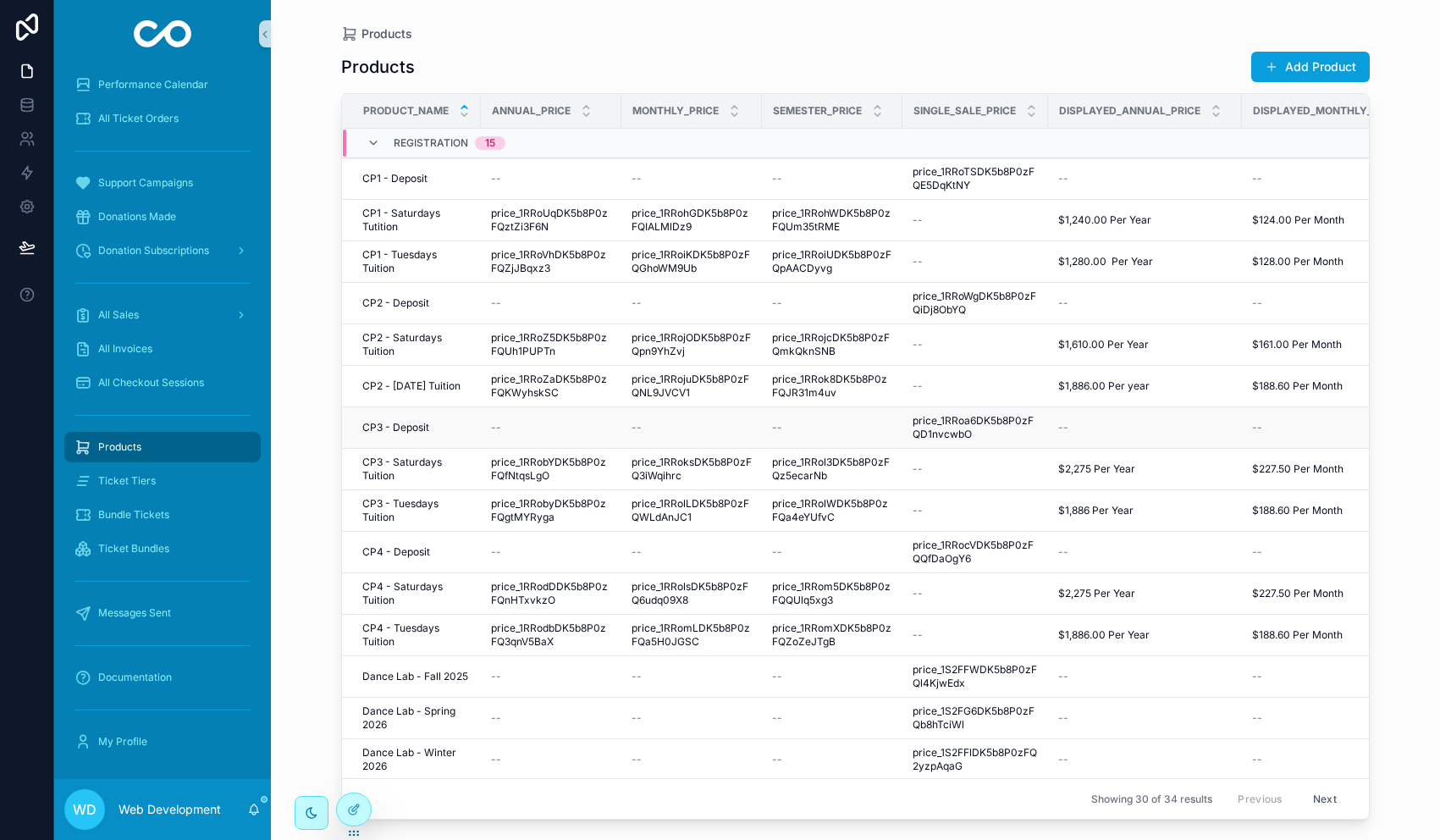
scroll to position [398, 0]
